Goal: Task Accomplishment & Management: Manage account settings

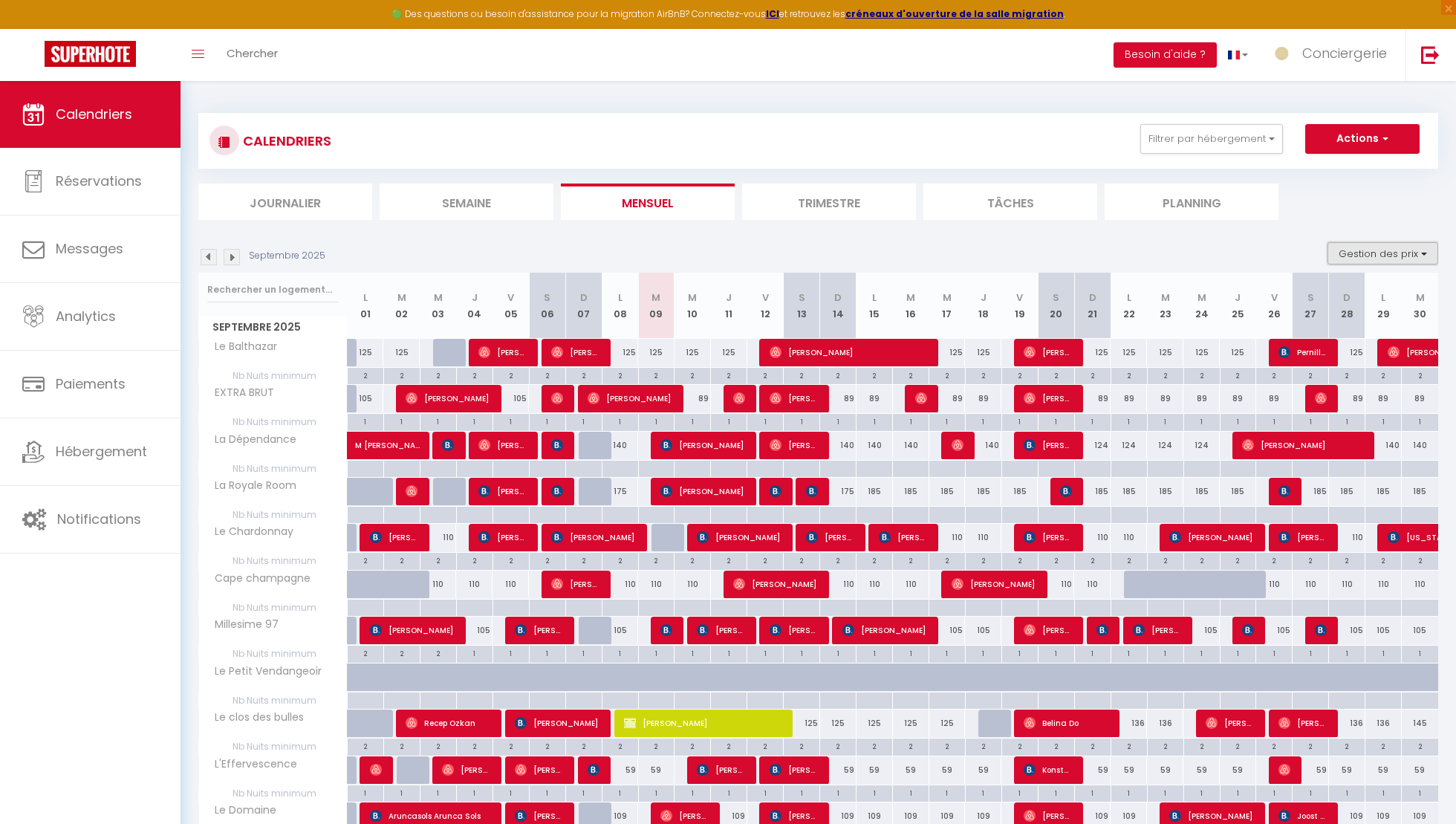
click at [1355, 242] on button "Gestion des prix" at bounding box center [1383, 253] width 110 height 22
click at [1307, 300] on input "Nb Nuits minimum" at bounding box center [1371, 299] width 134 height 15
checkbox input "false"
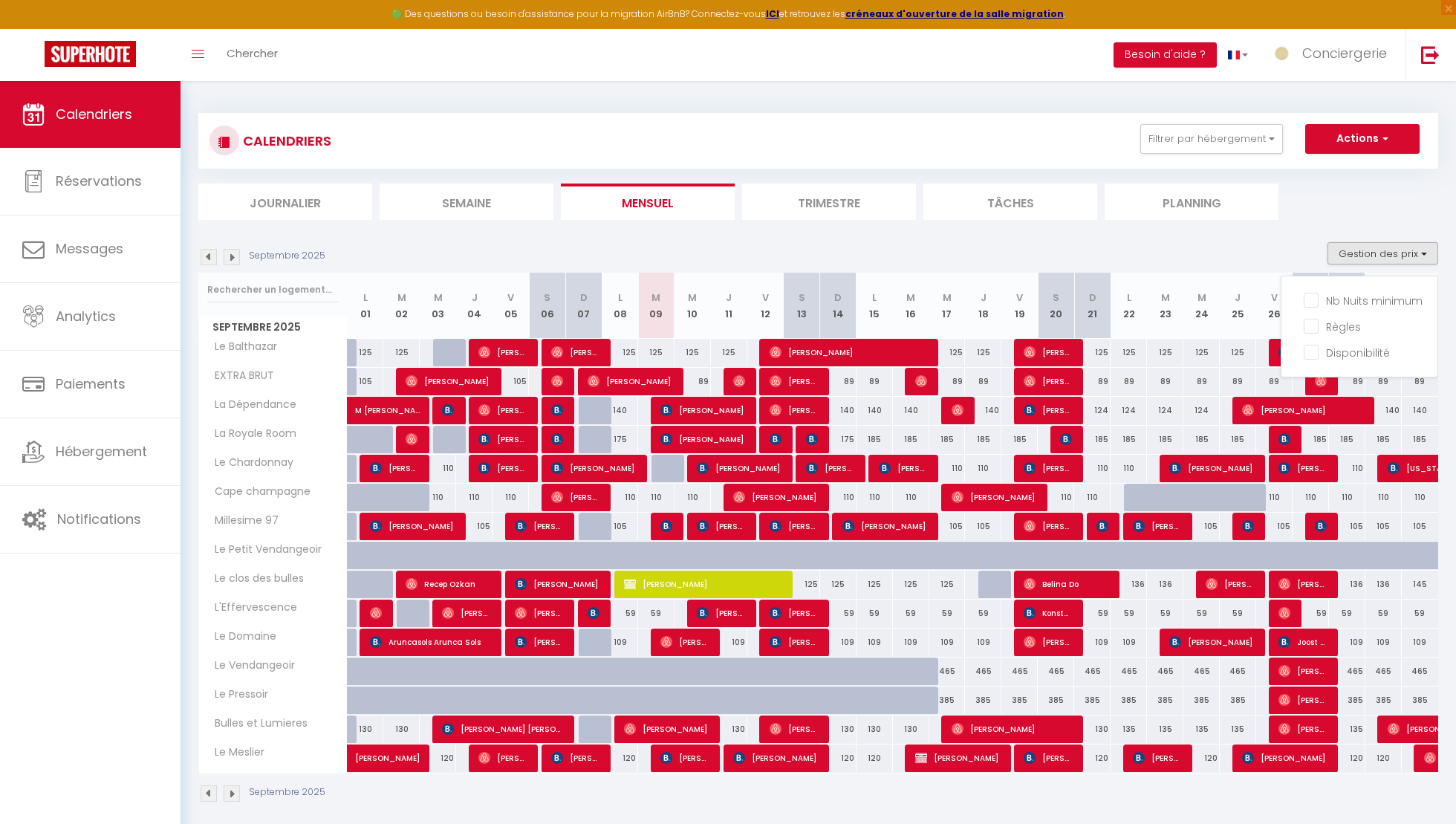
click at [1239, 240] on section "Septembre 2025 Gestion des prix Nb Nuits minimum Règles Disponibilité Septembre…" at bounding box center [818, 522] width 1240 height 590
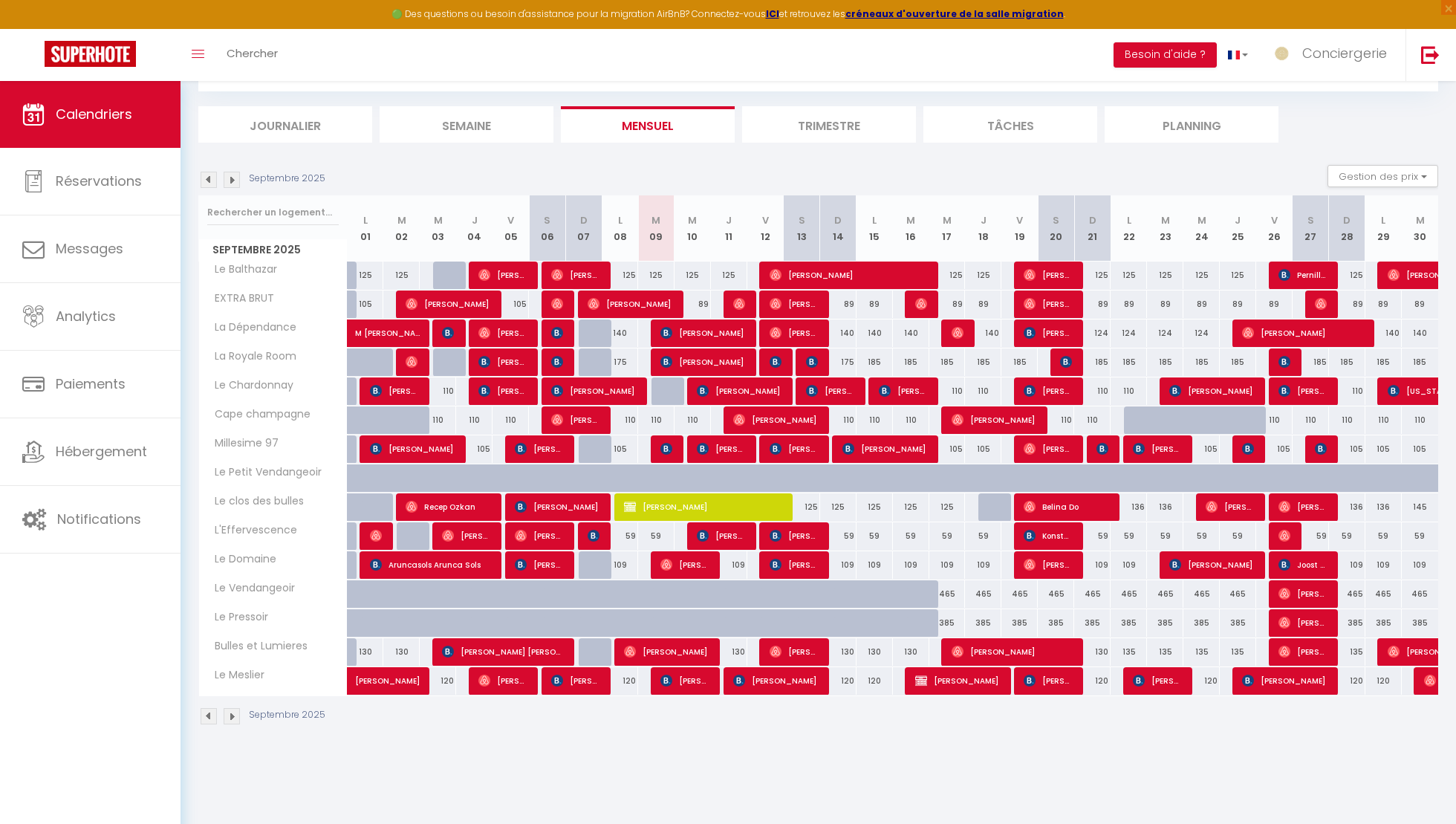
scroll to position [81, 0]
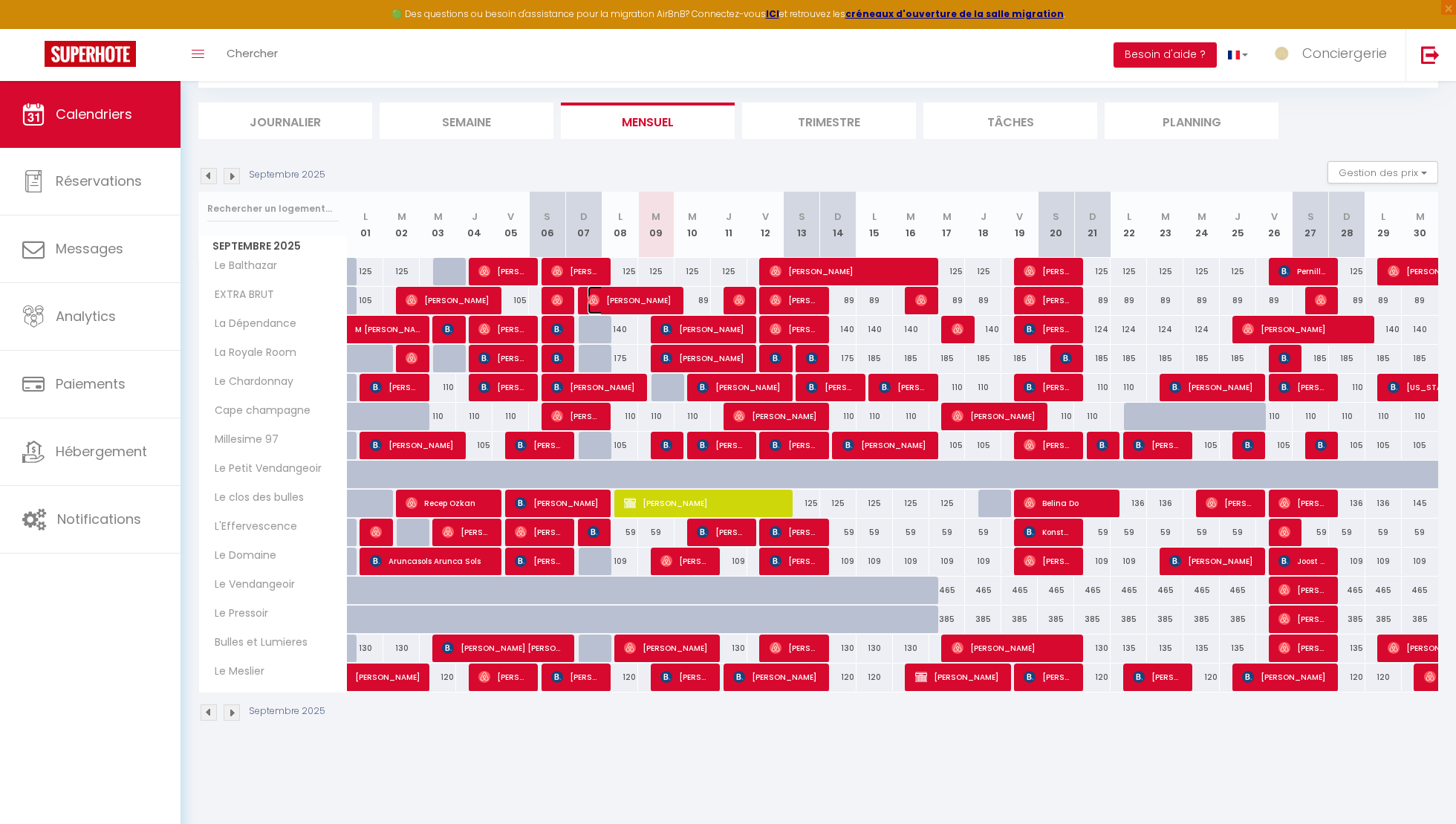
click at [634, 300] on span "[PERSON_NAME]" at bounding box center [629, 300] width 84 height 28
select select "OK"
select select "0"
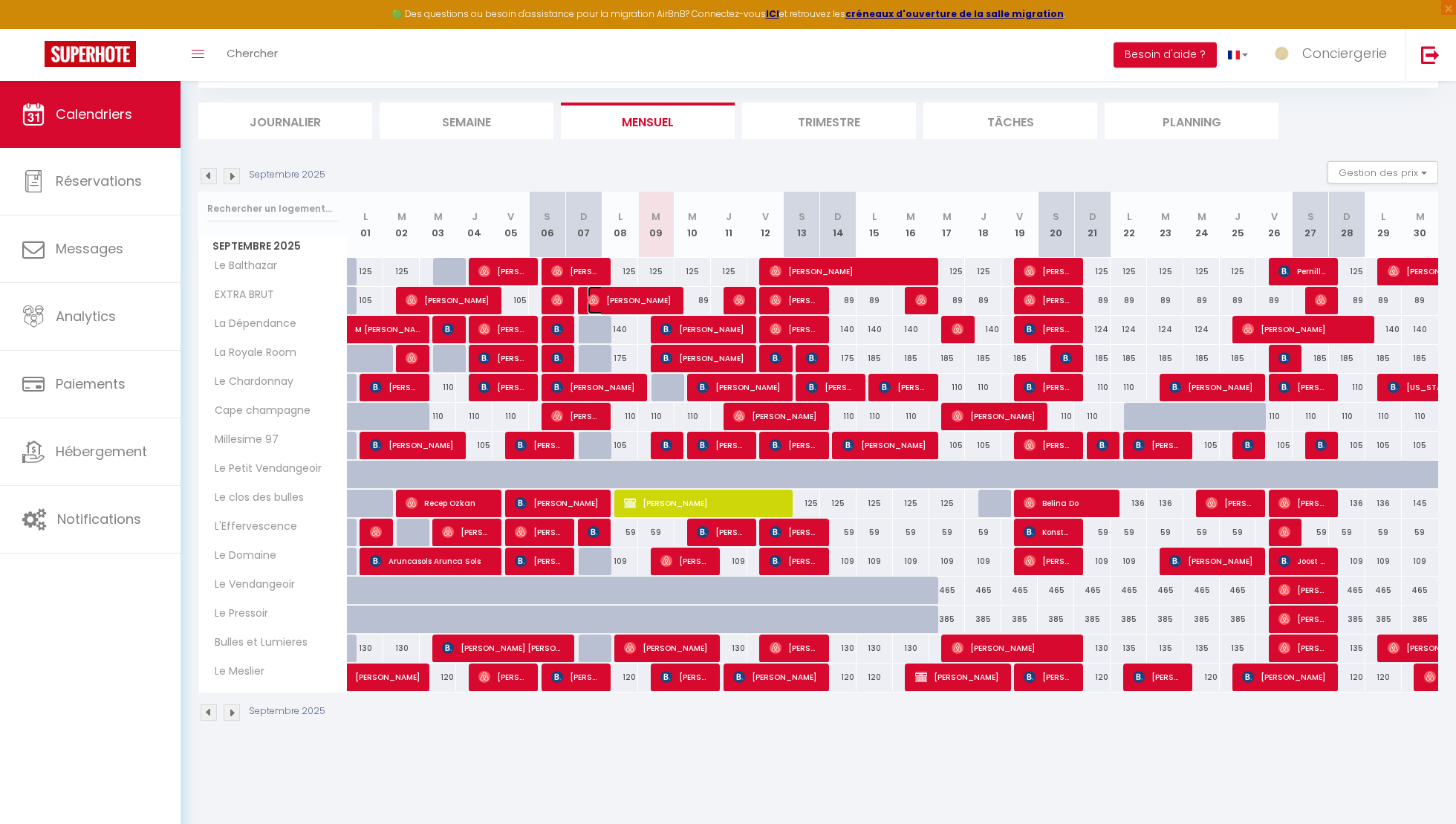
select select "1"
select select
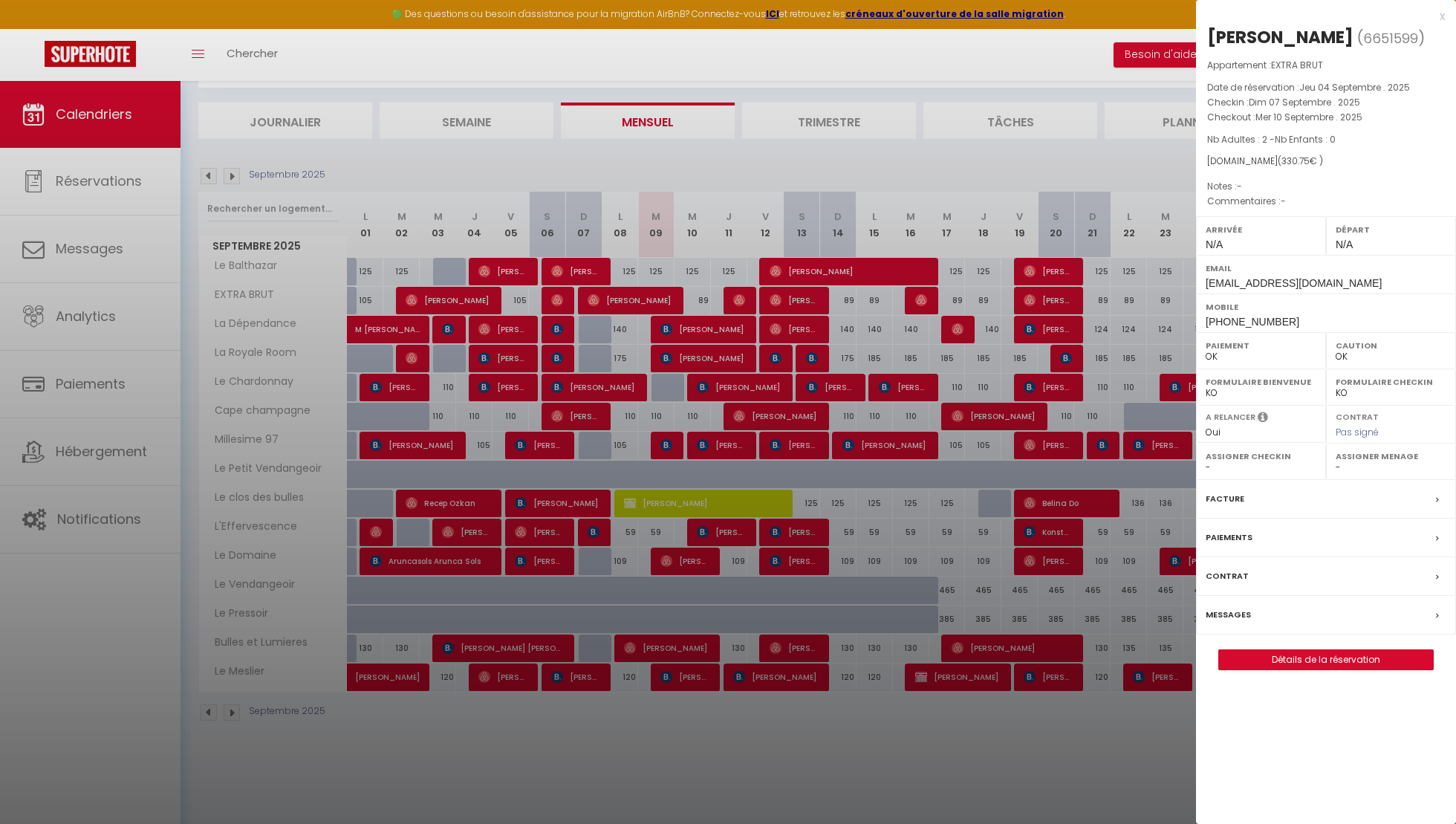
click at [1268, 635] on div "Messages" at bounding box center [1326, 615] width 260 height 39
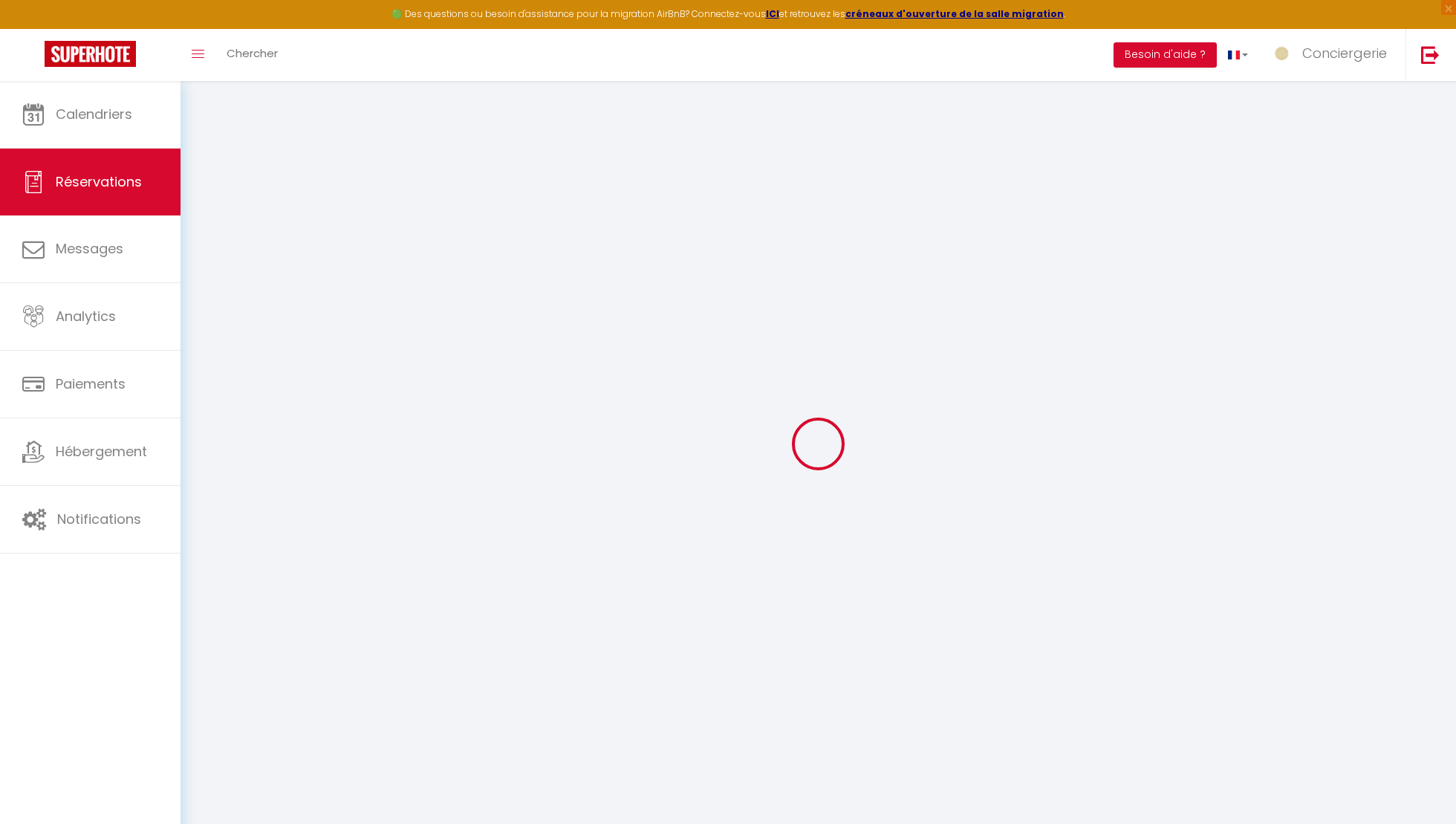
select select
checkbox input "false"
select select
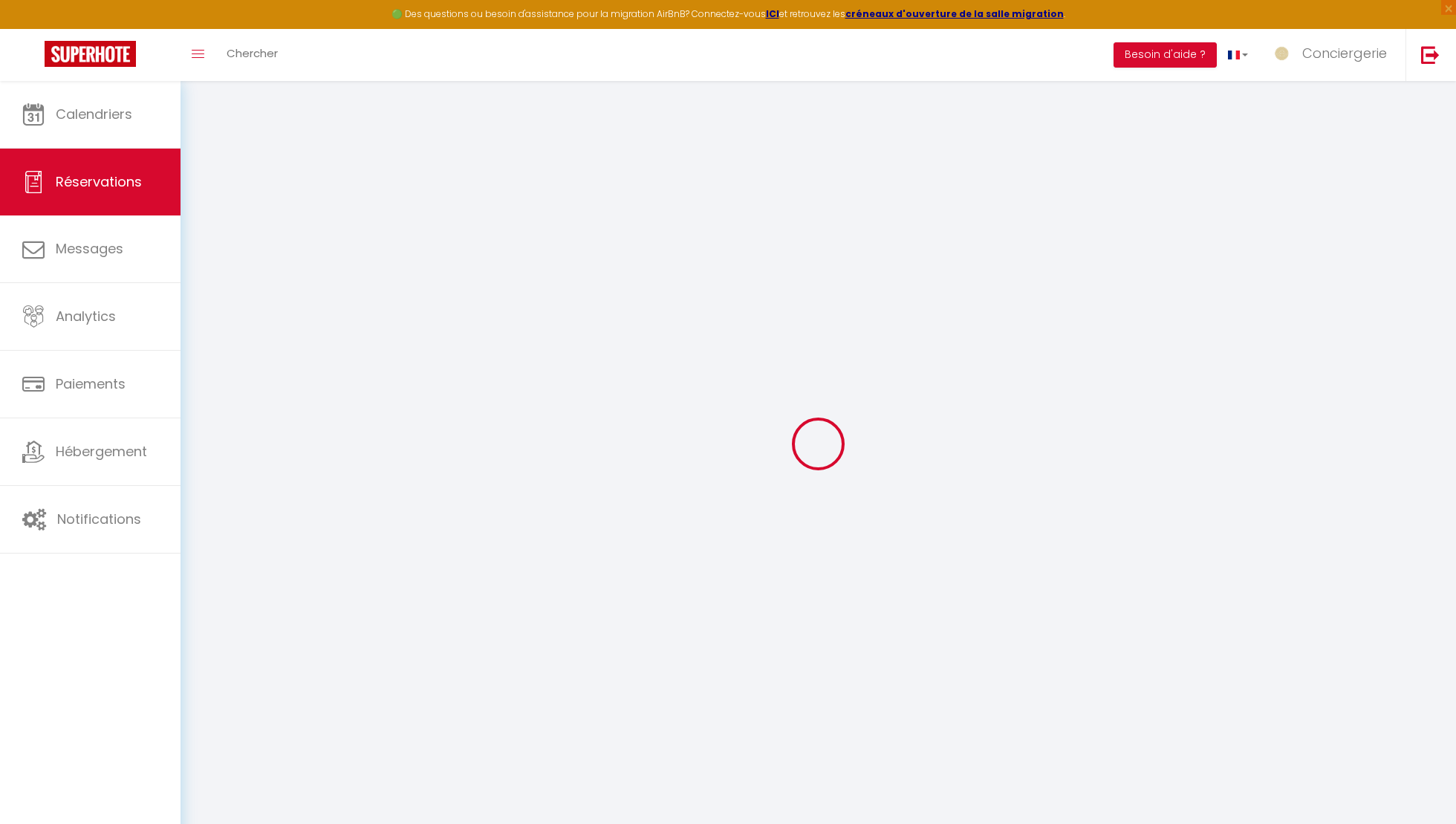
select select
checkbox input "false"
